Goal: Transaction & Acquisition: Purchase product/service

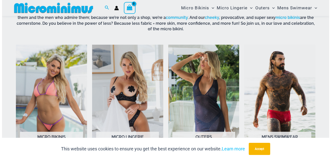
scroll to position [279, 0]
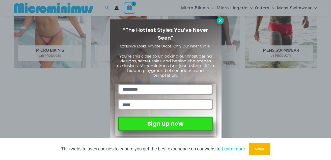
click at [220, 22] on icon at bounding box center [220, 20] width 5 height 5
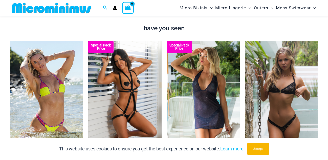
scroll to position [392, 0]
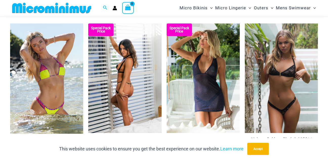
click at [160, 59] on img at bounding box center [124, 78] width 73 height 110
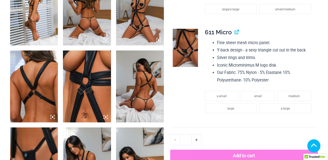
scroll to position [649, 0]
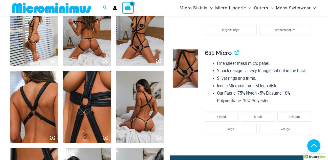
click at [158, 60] on icon at bounding box center [158, 61] width 5 height 5
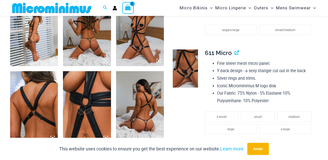
click at [158, 60] on icon at bounding box center [158, 61] width 5 height 5
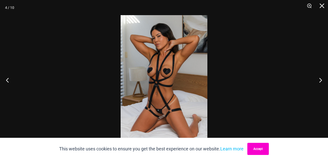
click at [259, 150] on button "Accept" at bounding box center [257, 149] width 21 height 12
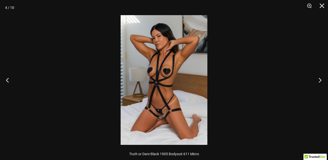
click at [320, 81] on button "Next" at bounding box center [318, 79] width 19 height 25
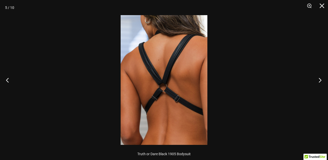
click at [320, 81] on button "Next" at bounding box center [318, 79] width 19 height 25
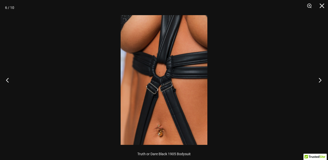
click at [320, 81] on button "Next" at bounding box center [318, 79] width 19 height 25
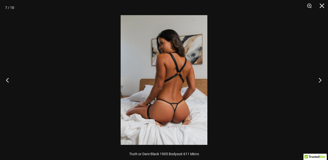
click at [320, 81] on button "Next" at bounding box center [318, 79] width 19 height 25
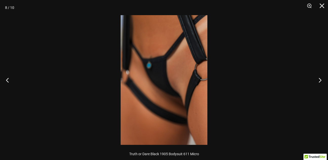
click at [320, 81] on button "Next" at bounding box center [318, 79] width 19 height 25
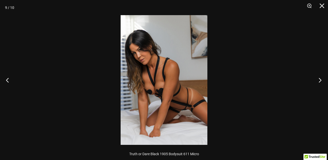
click at [320, 81] on button "Next" at bounding box center [318, 79] width 19 height 25
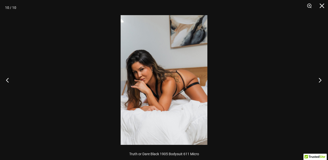
click at [320, 81] on button "Next" at bounding box center [318, 79] width 19 height 25
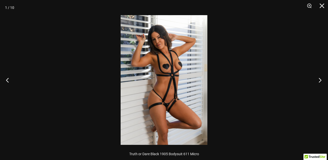
click at [320, 81] on button "Next" at bounding box center [318, 79] width 19 height 25
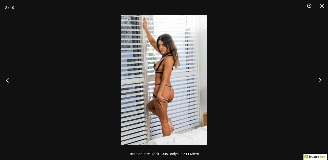
click at [320, 81] on button "Next" at bounding box center [318, 79] width 19 height 25
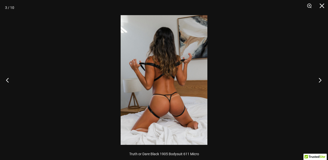
click at [320, 81] on button "Next" at bounding box center [318, 79] width 19 height 25
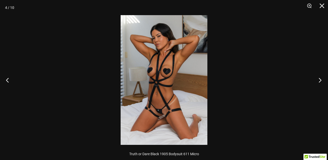
click at [320, 81] on button "Next" at bounding box center [318, 79] width 19 height 25
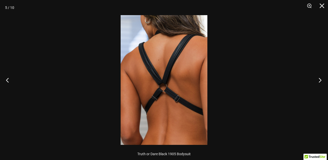
click at [320, 81] on button "Next" at bounding box center [318, 79] width 19 height 25
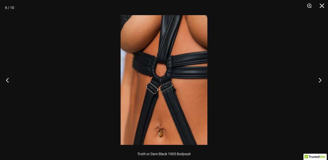
click at [320, 81] on button "Next" at bounding box center [318, 79] width 19 height 25
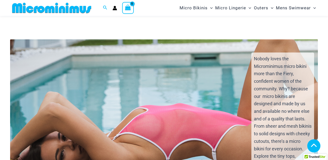
scroll to position [1056, 0]
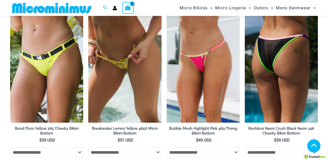
drag, startPoint x: 243, startPoint y: 61, endPoint x: 270, endPoint y: 58, distance: 27.5
click at [270, 58] on div at bounding box center [281, 68] width 73 height 110
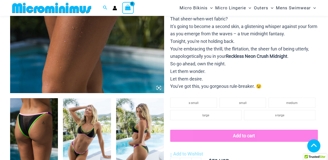
scroll to position [182, 0]
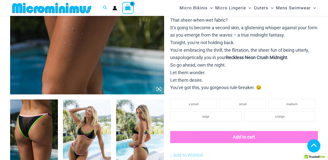
click at [159, 89] on icon at bounding box center [159, 89] width 2 height 2
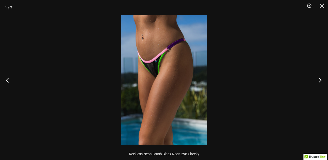
click at [320, 80] on button "Next" at bounding box center [318, 79] width 19 height 25
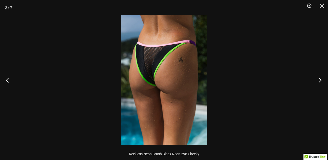
click at [320, 80] on button "Next" at bounding box center [318, 79] width 19 height 25
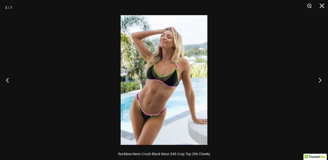
click at [320, 80] on button "Next" at bounding box center [318, 79] width 19 height 25
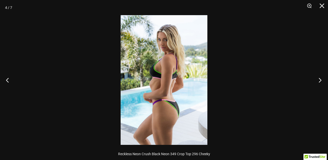
click at [320, 80] on button "Next" at bounding box center [318, 79] width 19 height 25
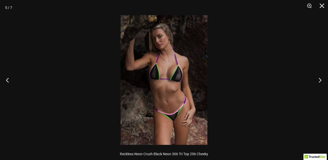
click at [320, 80] on button "Next" at bounding box center [318, 79] width 19 height 25
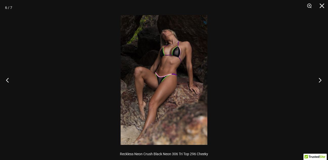
click at [320, 80] on button "Next" at bounding box center [318, 79] width 19 height 25
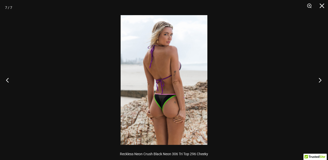
click at [320, 80] on button "Next" at bounding box center [318, 79] width 19 height 25
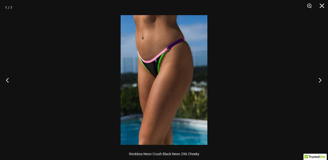
click at [320, 80] on button "Next" at bounding box center [318, 79] width 19 height 25
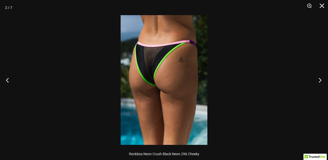
click at [320, 80] on button "Next" at bounding box center [318, 79] width 19 height 25
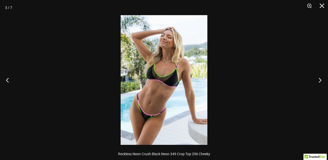
click at [320, 80] on button "Next" at bounding box center [318, 79] width 19 height 25
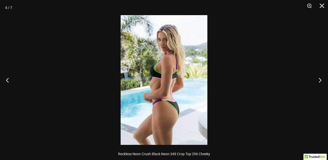
click at [320, 80] on button "Next" at bounding box center [318, 79] width 19 height 25
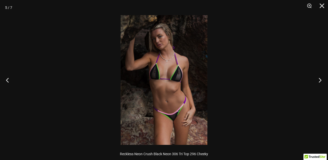
click at [320, 80] on button "Next" at bounding box center [318, 79] width 19 height 25
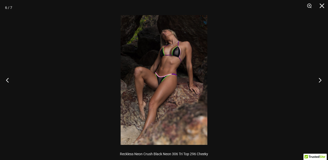
click at [320, 80] on button "Next" at bounding box center [318, 79] width 19 height 25
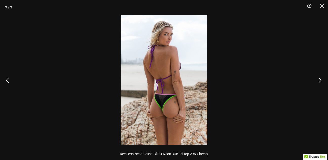
click at [320, 80] on button "Next" at bounding box center [318, 79] width 19 height 25
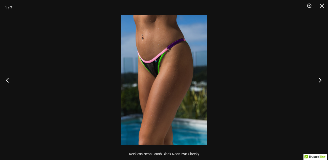
click at [320, 80] on button "Next" at bounding box center [318, 79] width 19 height 25
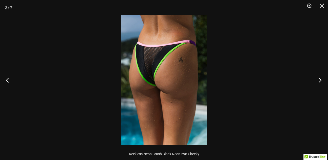
click at [320, 80] on button "Next" at bounding box center [318, 79] width 19 height 25
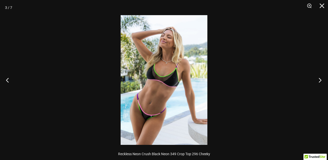
click at [320, 80] on button "Next" at bounding box center [318, 79] width 19 height 25
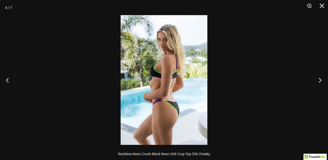
click at [320, 80] on button "Next" at bounding box center [318, 79] width 19 height 25
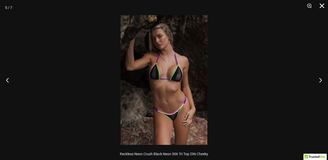
click at [320, 4] on button "Close" at bounding box center [320, 7] width 13 height 15
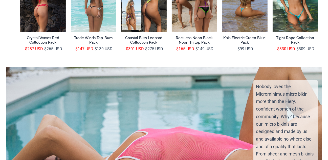
scroll to position [1178, 0]
